Goal: Information Seeking & Learning: Learn about a topic

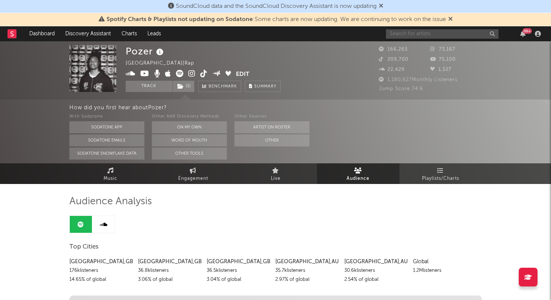
click at [455, 35] on input "text" at bounding box center [442, 33] width 113 height 9
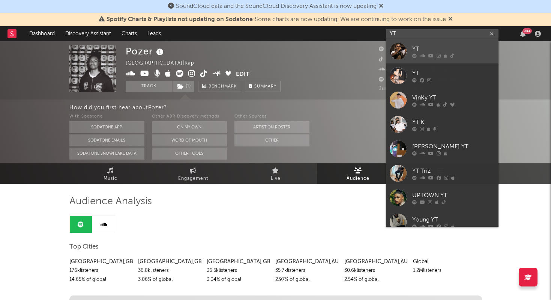
type input "YT"
click at [437, 50] on div "YT" at bounding box center [454, 48] width 83 height 9
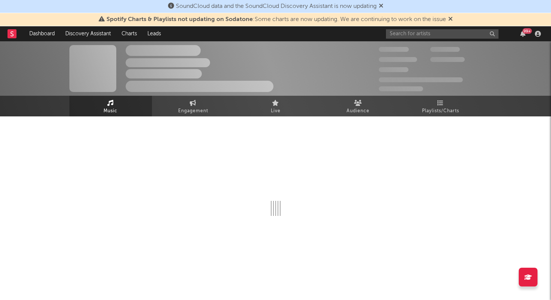
select select "6m"
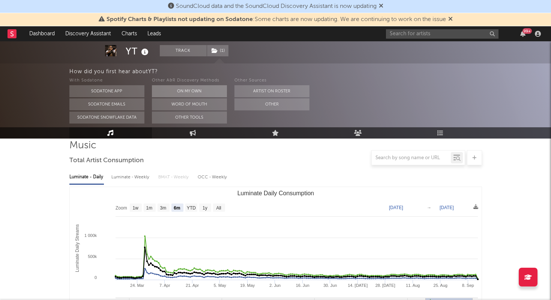
scroll to position [101, 0]
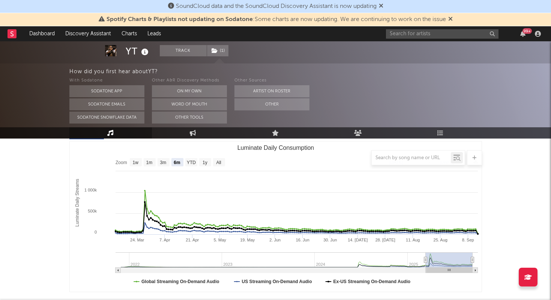
drag, startPoint x: 340, startPoint y: 30, endPoint x: 369, endPoint y: 26, distance: 29.3
